Goal: Task Accomplishment & Management: Use online tool/utility

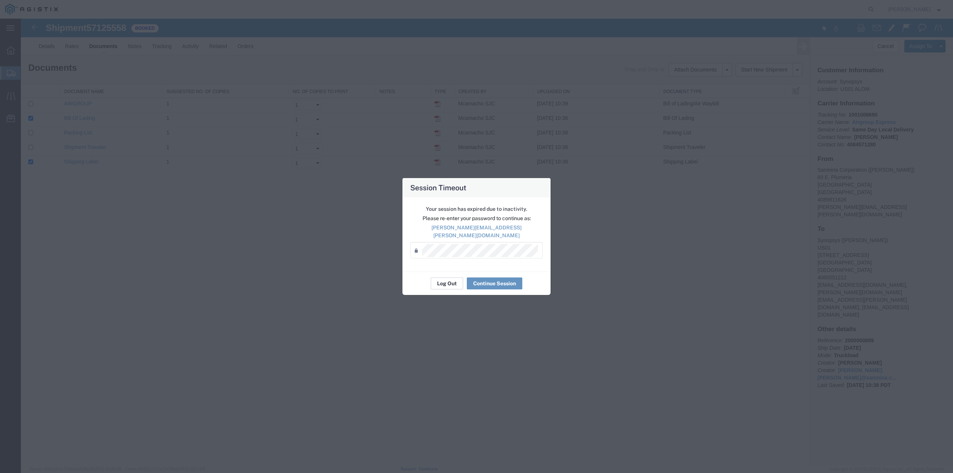
click at [447, 280] on button "Log Out" at bounding box center [447, 283] width 32 height 12
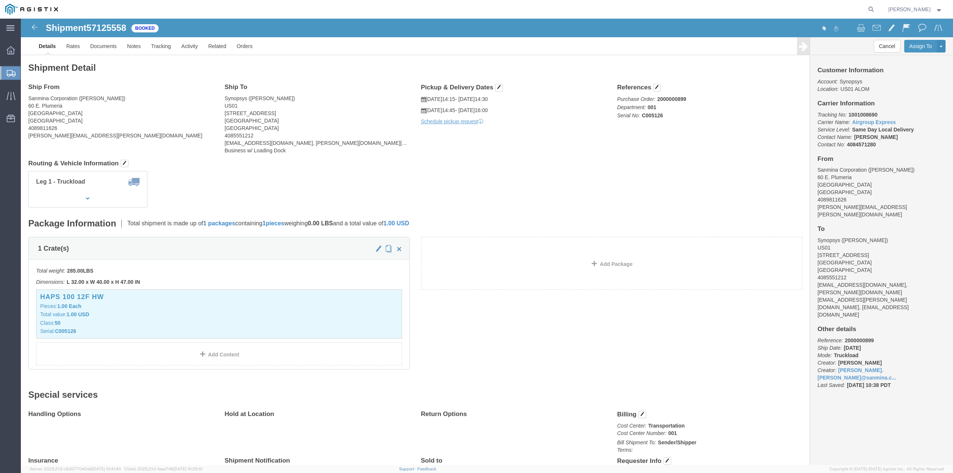
click at [0, 0] on span "Create from Template" at bounding box center [0, 0] width 0 height 0
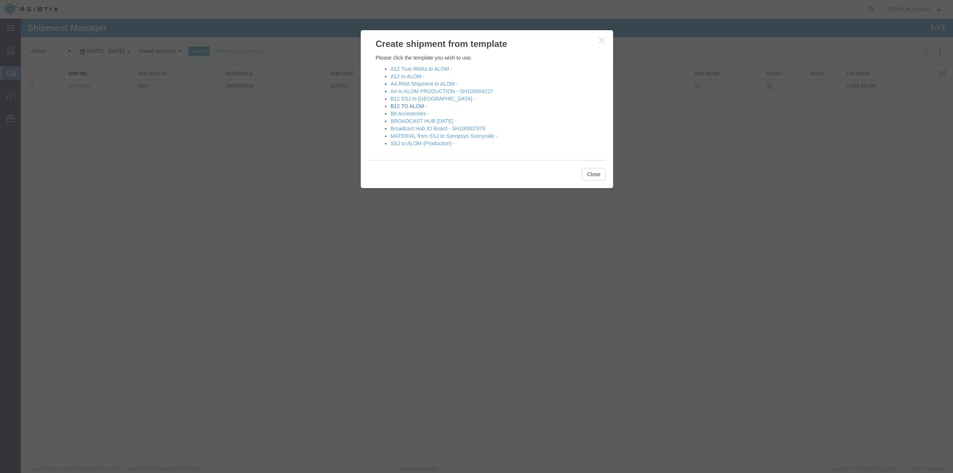
click at [400, 106] on link "B12 TO ALOM -" at bounding box center [409, 106] width 37 height 6
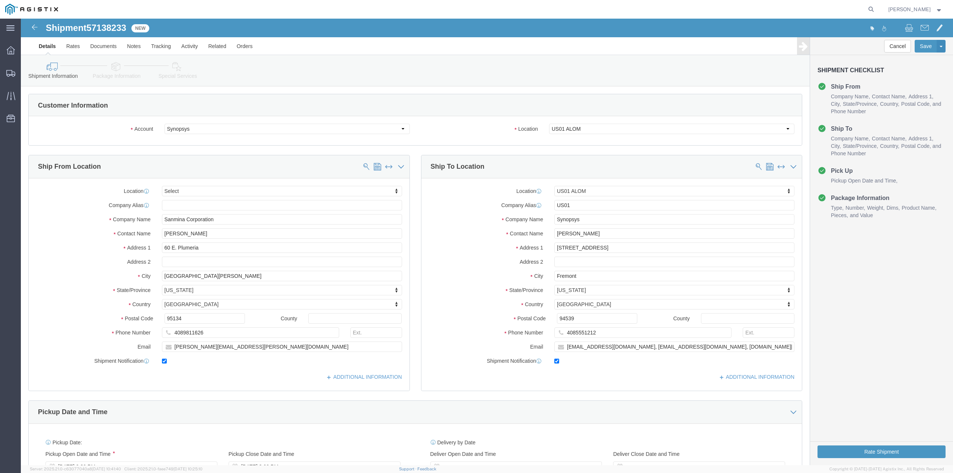
select select
select select "65511"
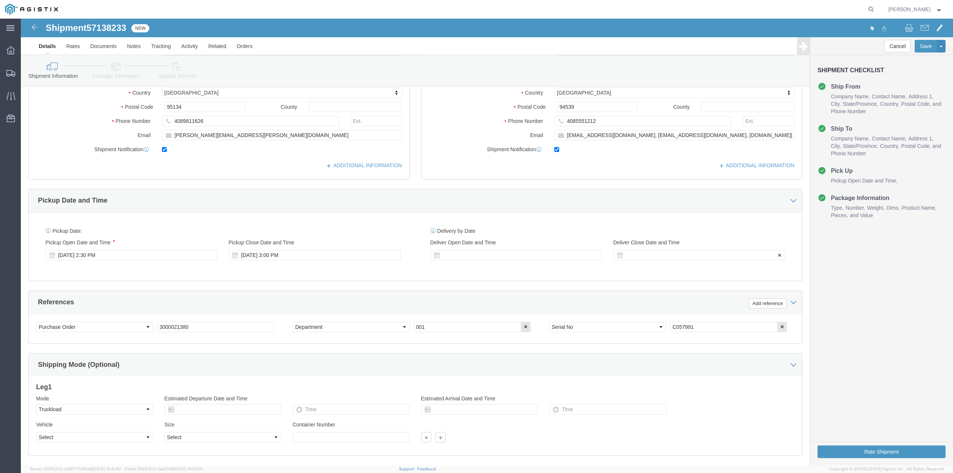
scroll to position [257, 0]
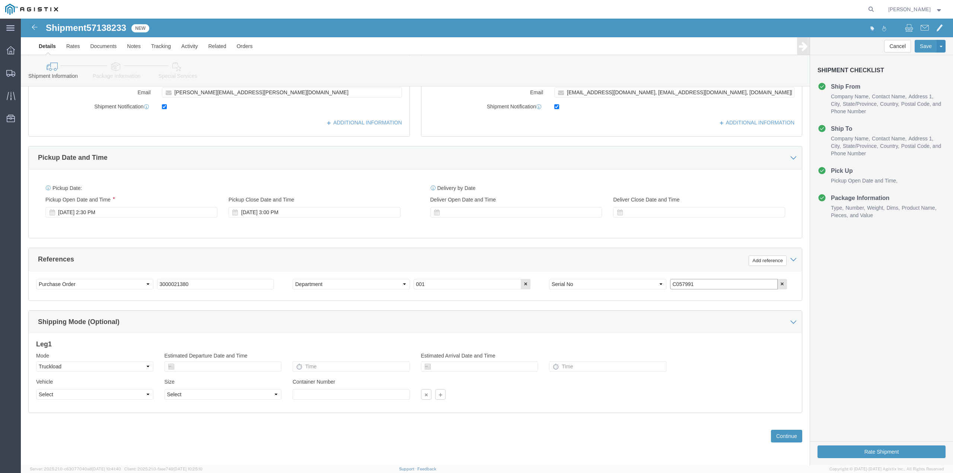
drag, startPoint x: 675, startPoint y: 264, endPoint x: 639, endPoint y: 268, distance: 35.5
click div "Select Account Type Activity ID Airline Appointment Number ASN Batch Request # …"
paste input "17168"
type input "C017168"
click icon "button"
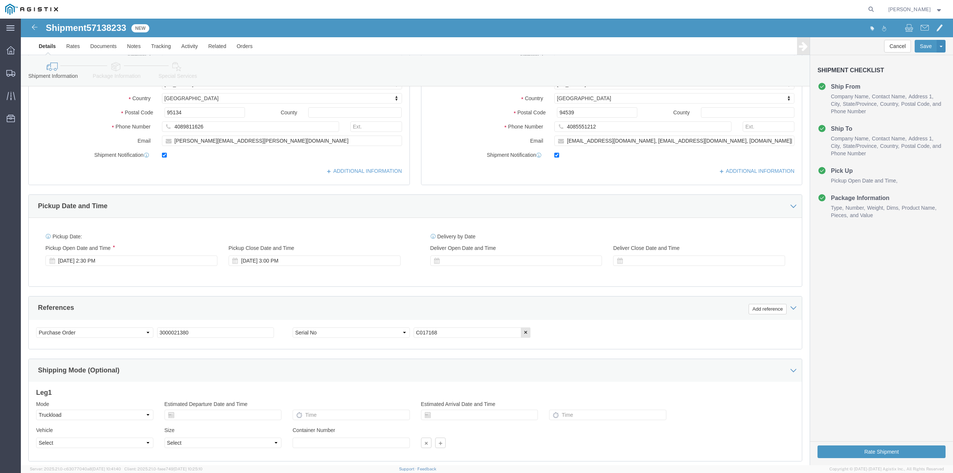
scroll to position [207, 0]
click div "[DATE] 2:30 PM"
click div "[DATE] 3:00 PM"
type input "2:40 PM"
click button "Apply"
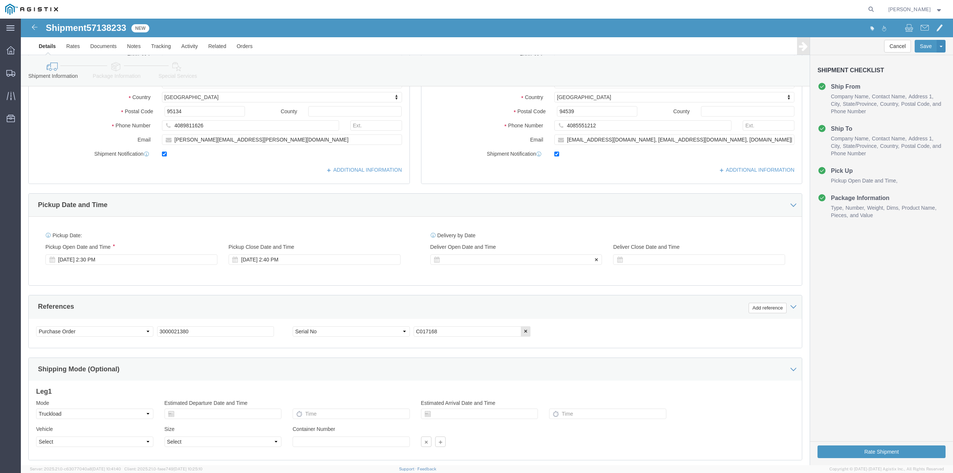
click div
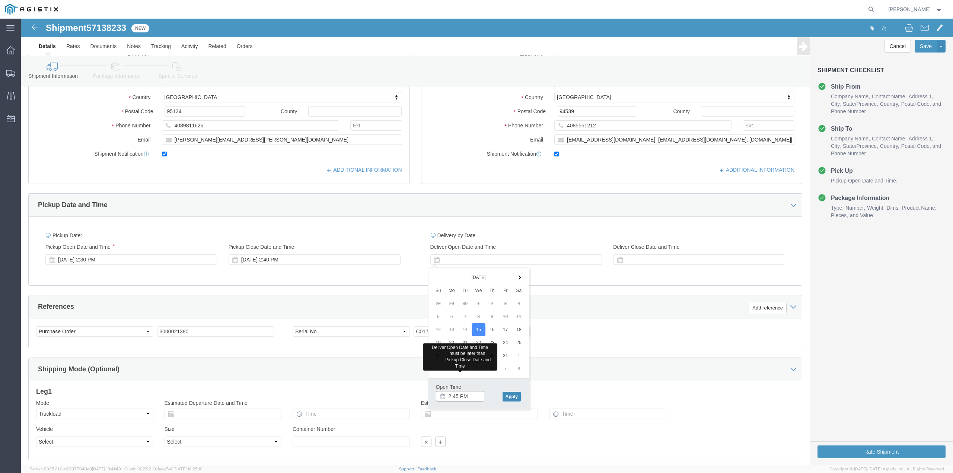
type input "2:45 PM"
click button "Apply"
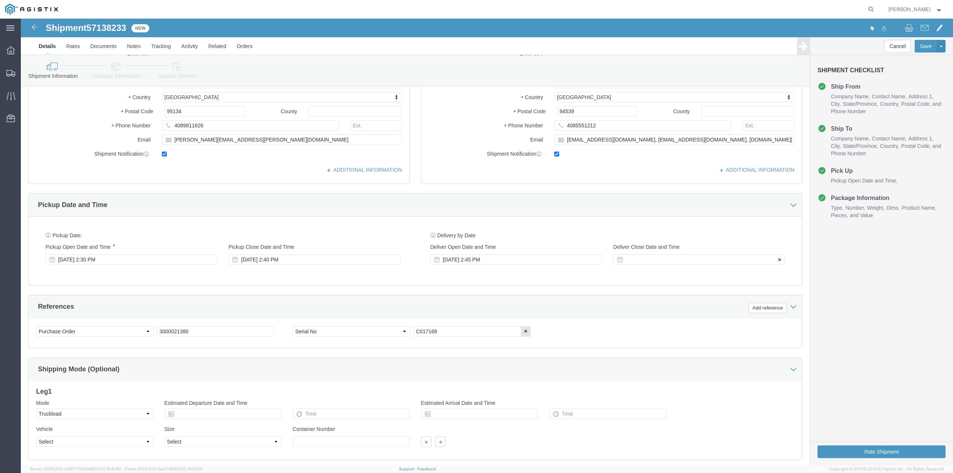
click div
type input "4:00 PM"
click button "Apply"
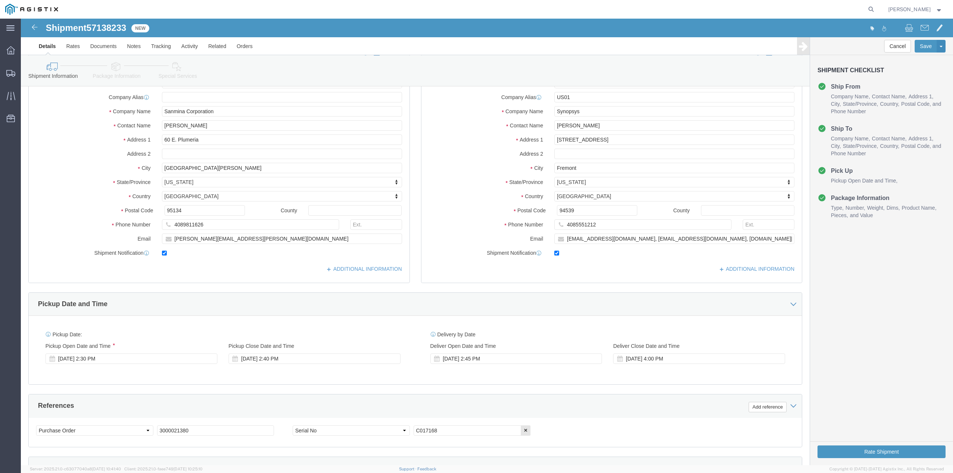
scroll to position [257, 0]
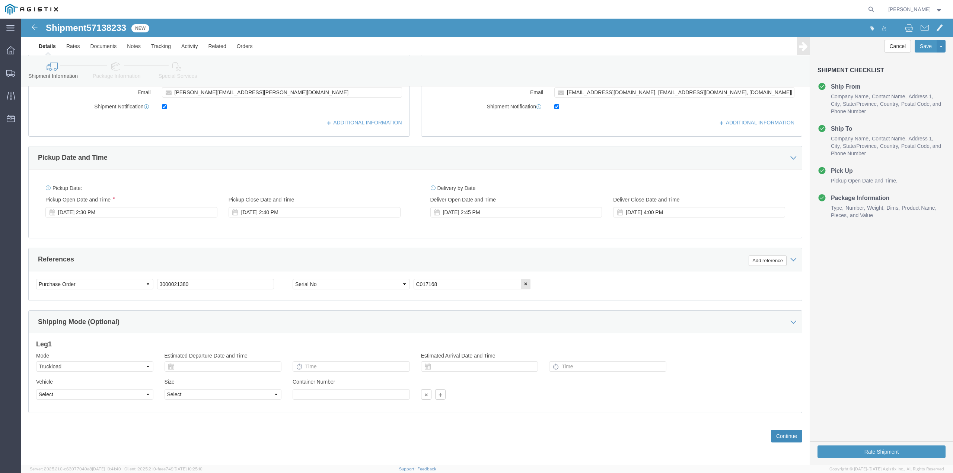
click button "Continue"
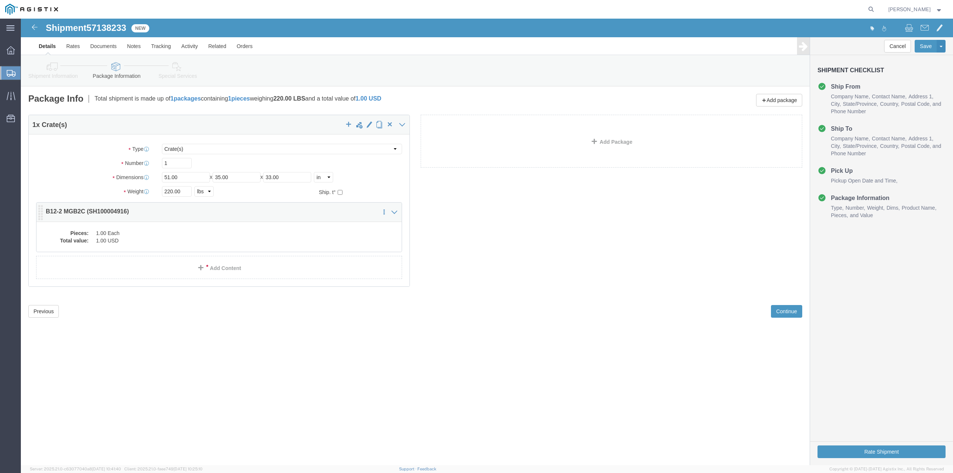
click dd "1.00 Each"
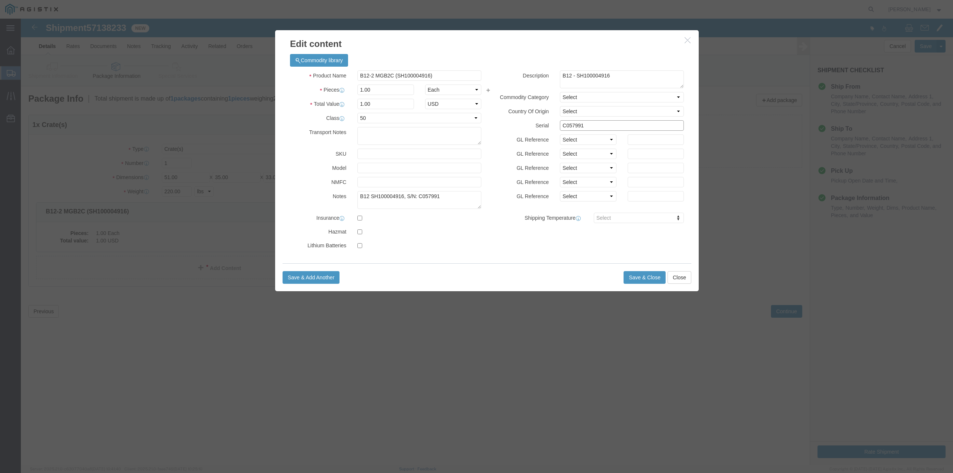
drag, startPoint x: 565, startPoint y: 107, endPoint x: 529, endPoint y: 111, distance: 36.8
click div "Serial C057991"
paste input "76848"
type input "C076848"
drag, startPoint x: 422, startPoint y: 177, endPoint x: 398, endPoint y: 178, distance: 24.6
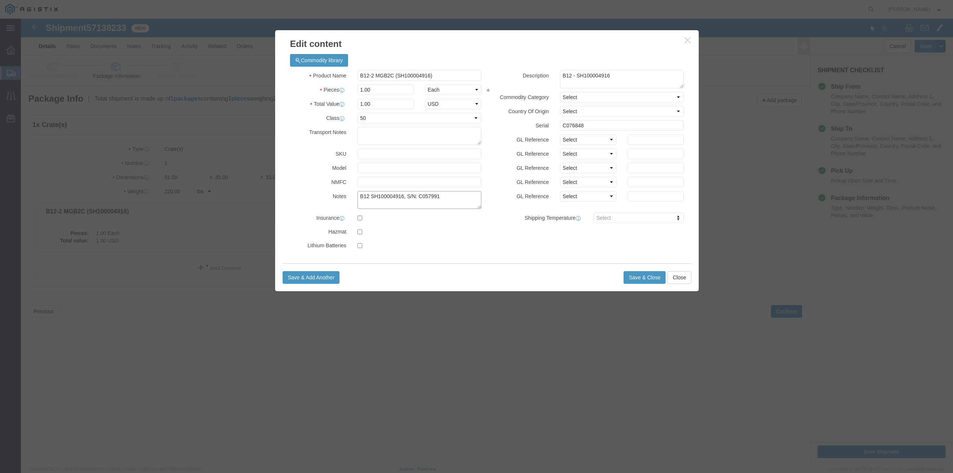
click textarea "B12 SH100004916, S/N: C057991"
paste textarea "76848"
type textarea "B12 SH100004916, S/N: C076848"
click textarea "B12 - SH100004916"
paste textarea "PO# 3000021380"
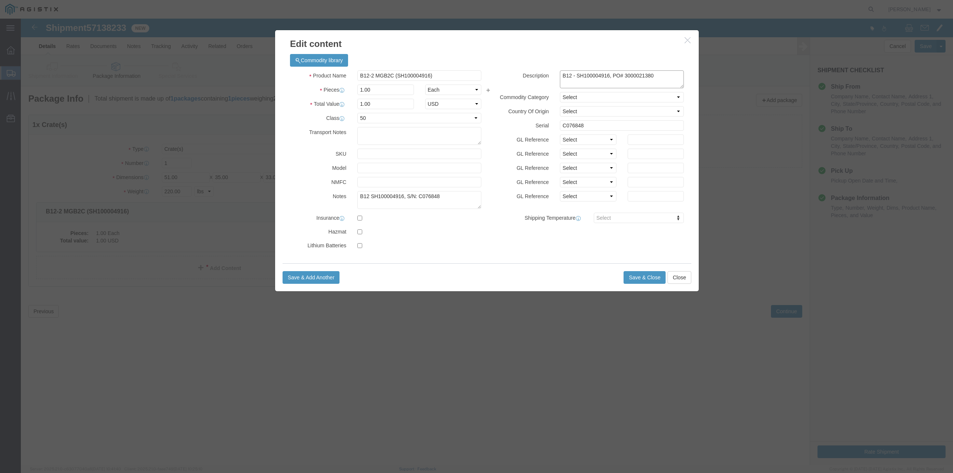
type textarea "B12 - SH100004916, PO# 3000021380"
click div "Save & Add Another Save & Close Close"
click button "Save & Close"
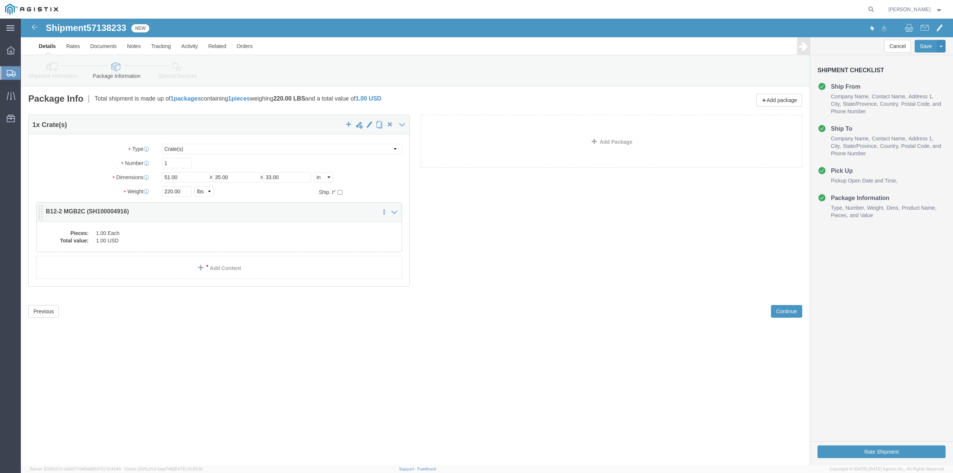
click dd "1.00 Each"
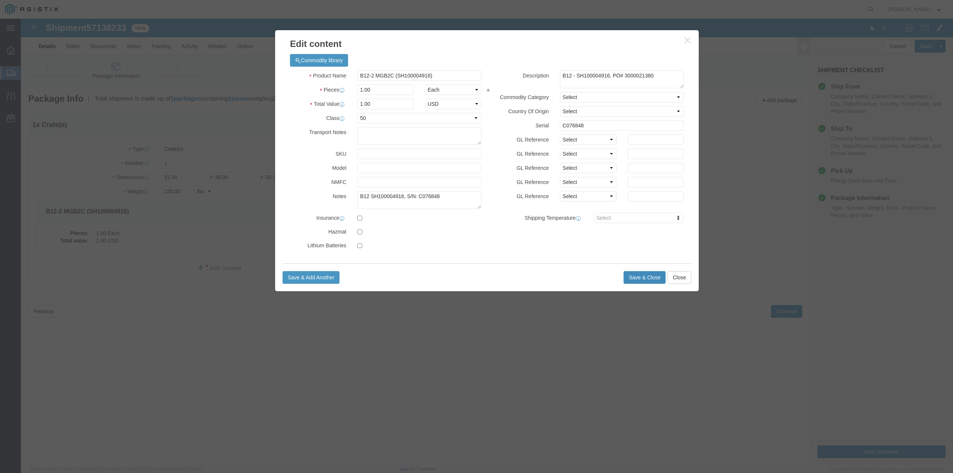
click button "Save & Close"
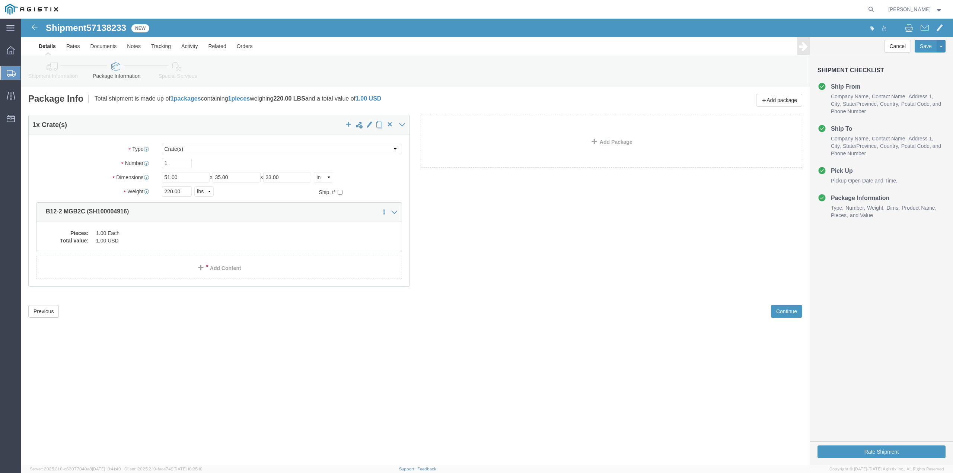
click link "Details"
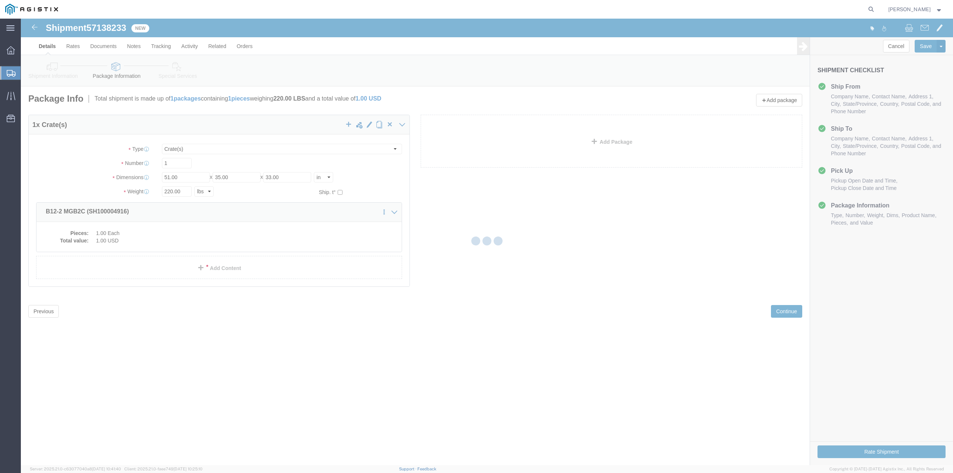
select select "65511"
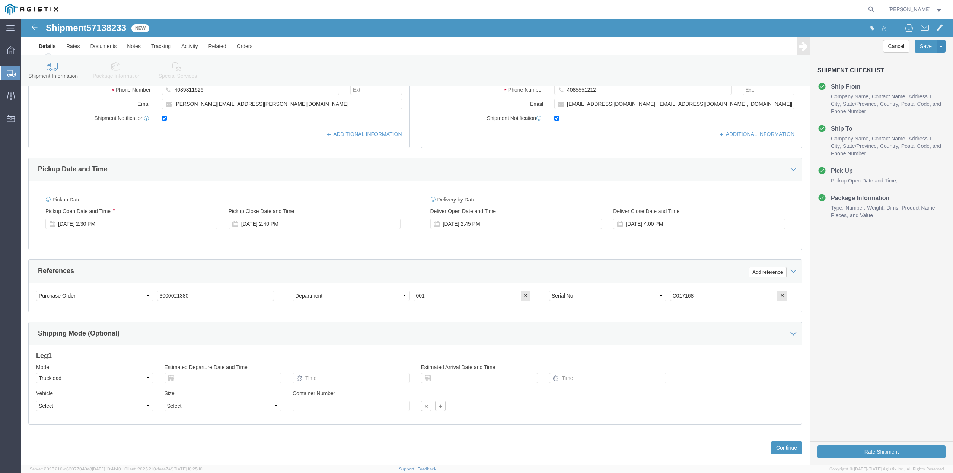
scroll to position [248, 0]
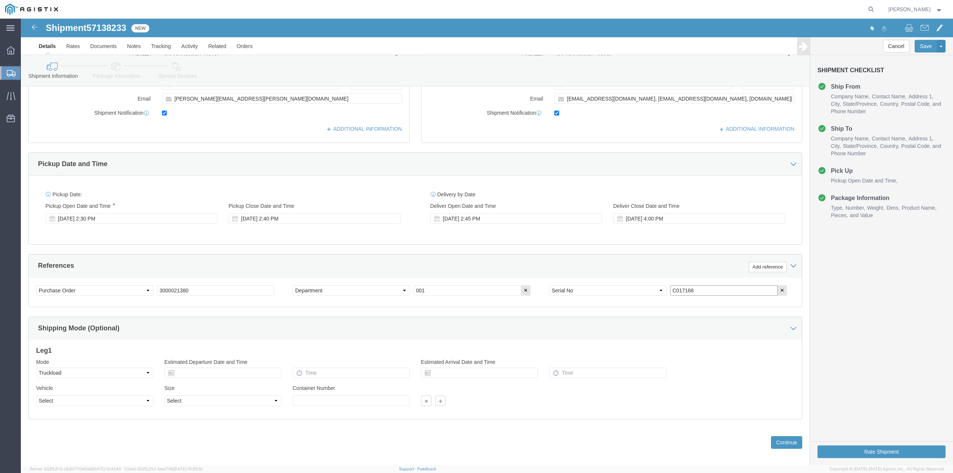
drag, startPoint x: 673, startPoint y: 273, endPoint x: 644, endPoint y: 273, distance: 28.3
click div "Select Account Type Activity ID Airline Appointment Number ASN Batch Request # …"
paste input "PO# 3000021380"
type input "PO# 3000021380"
drag, startPoint x: 691, startPoint y: 269, endPoint x: 618, endPoint y: 272, distance: 73.1
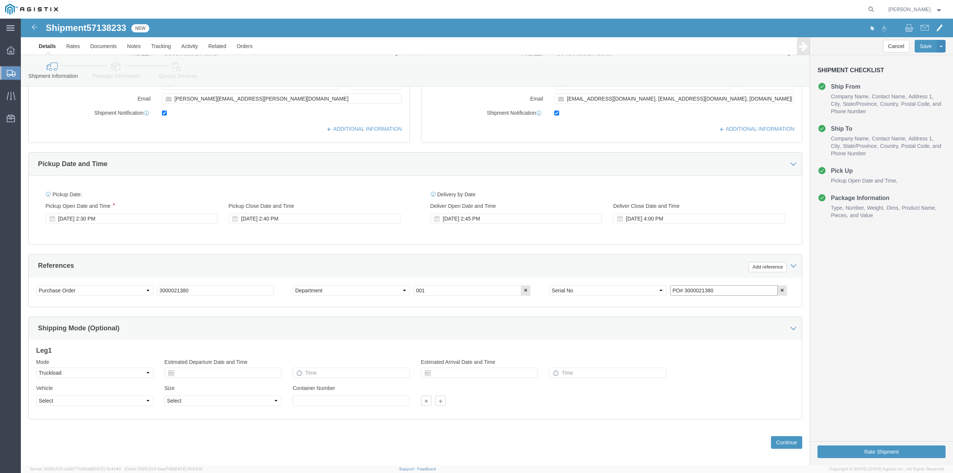
click div "Select Account Type Activity ID Airline Appointment Number ASN Batch Request # …"
click input "text"
paste input "C076848"
type input "C076848"
click button "Continue"
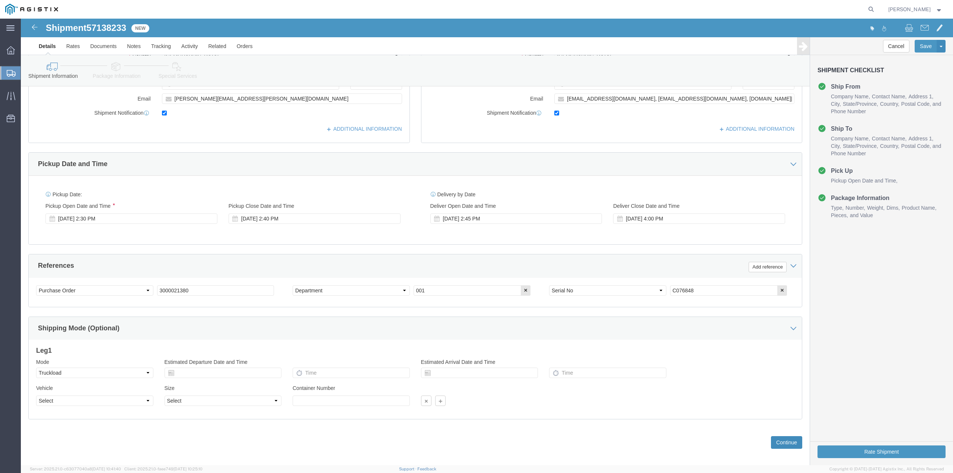
scroll to position [0, 0]
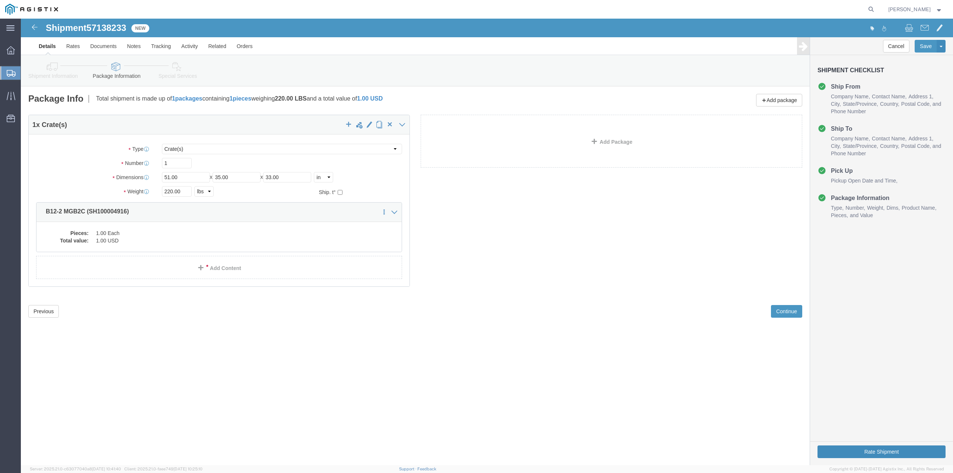
click button "Rate Shipment"
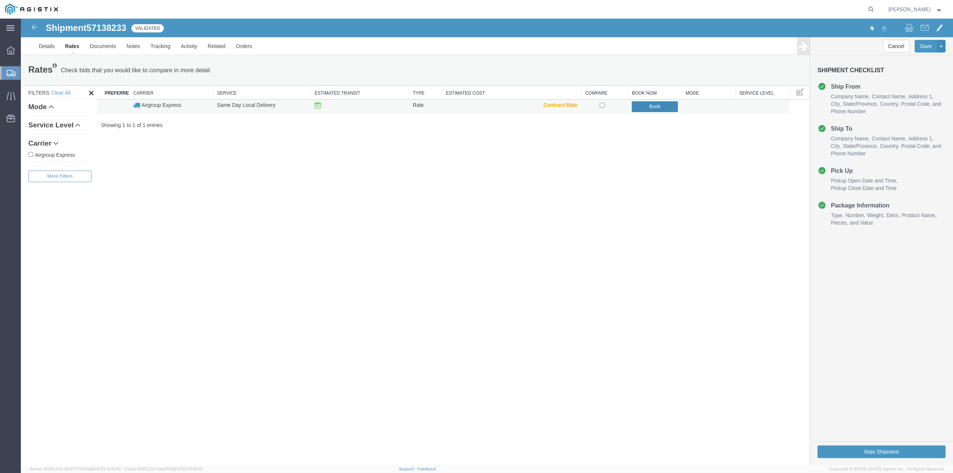
click at [661, 109] on button "Book" at bounding box center [655, 106] width 46 height 11
